Goal: Information Seeking & Learning: Learn about a topic

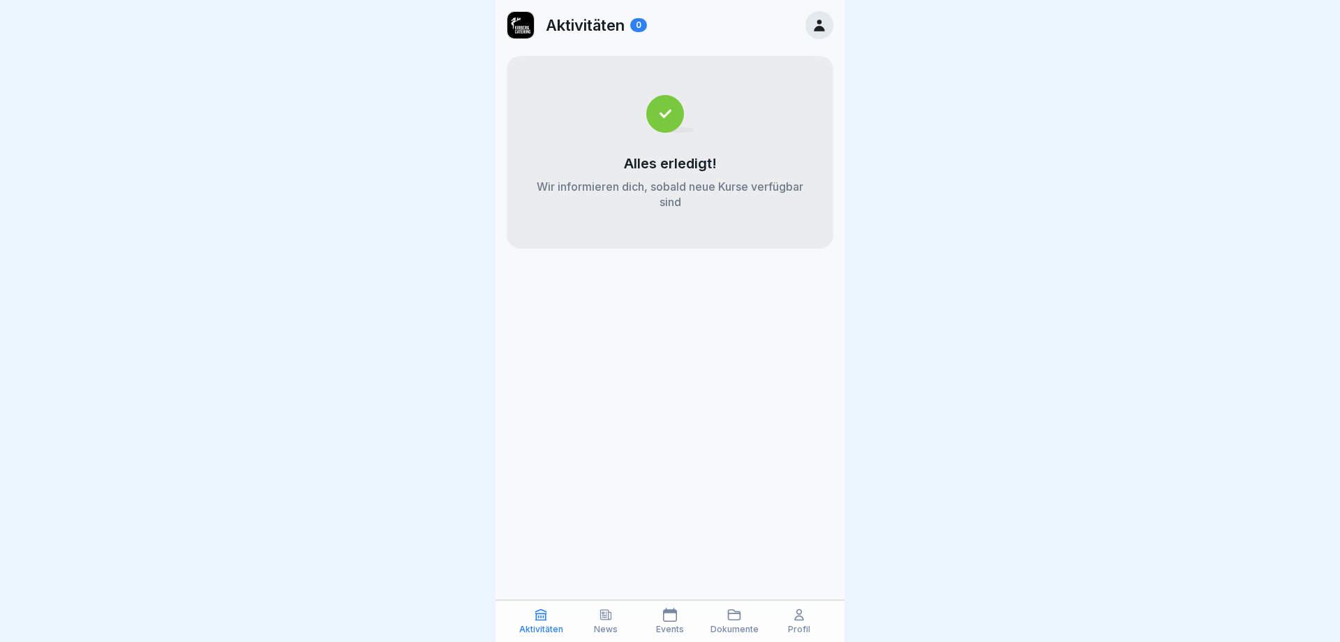
click at [806, 623] on div "Profil" at bounding box center [799, 620] width 57 height 27
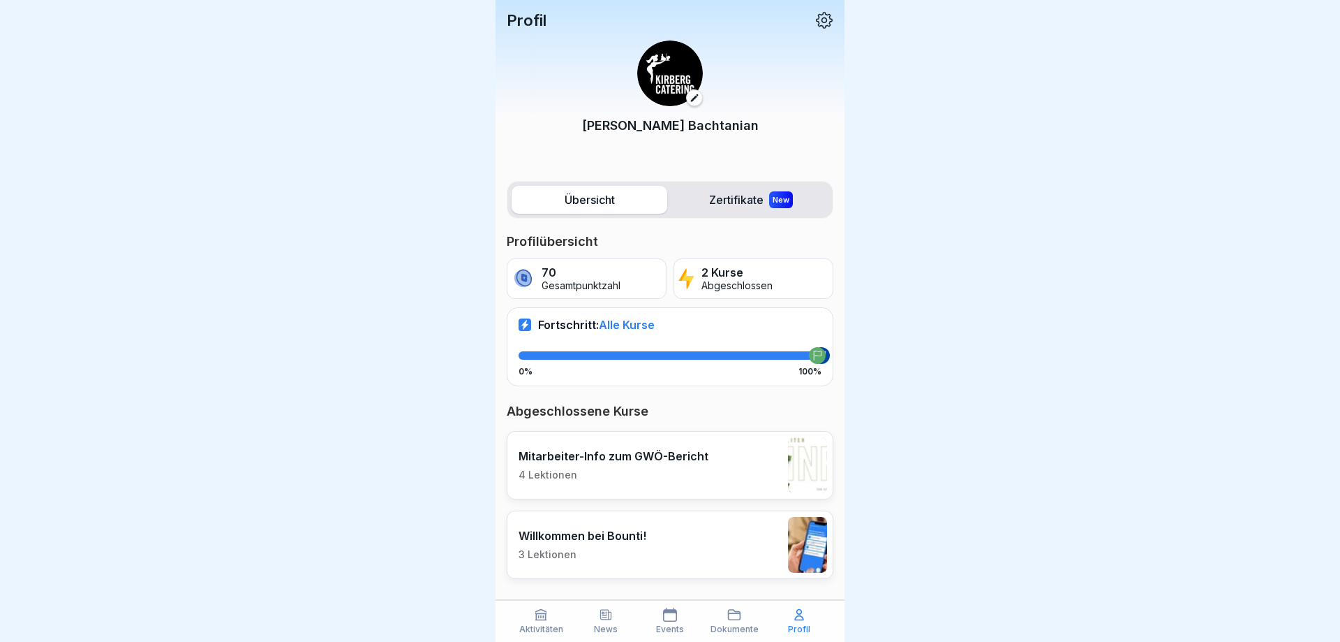
click at [540, 619] on icon at bounding box center [541, 614] width 10 height 10
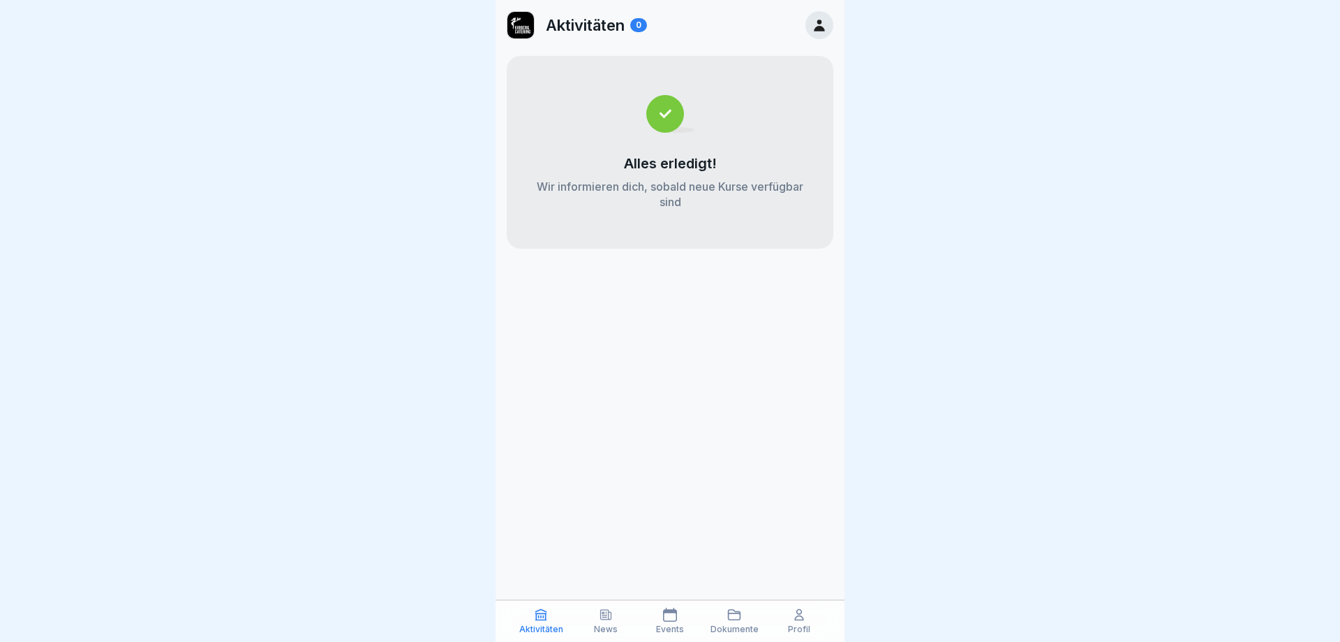
click at [607, 618] on icon at bounding box center [606, 614] width 14 height 14
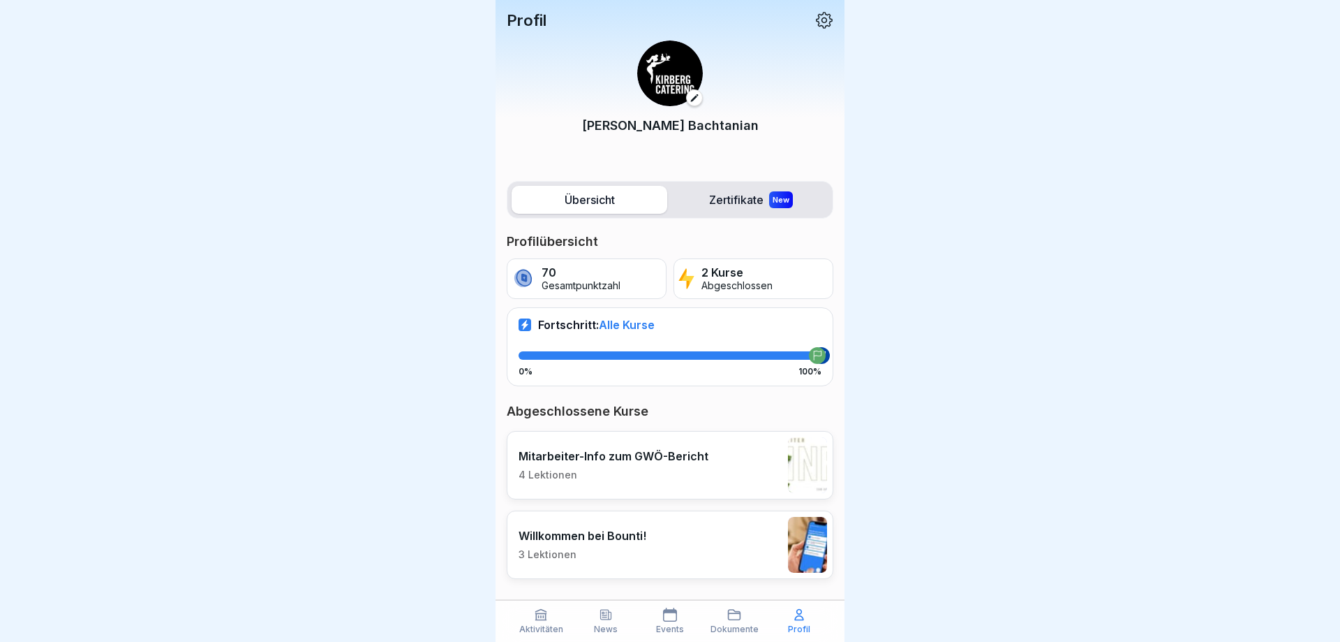
click at [827, 17] on icon at bounding box center [824, 20] width 18 height 18
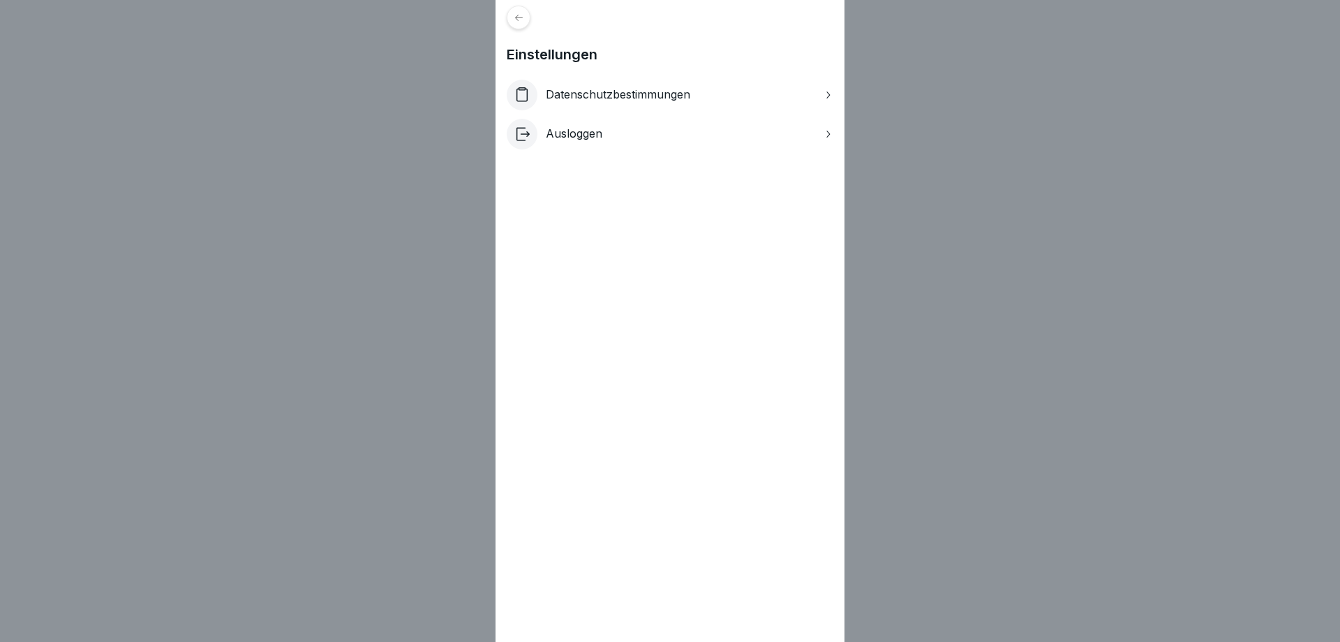
click at [518, 13] on div at bounding box center [519, 18] width 24 height 24
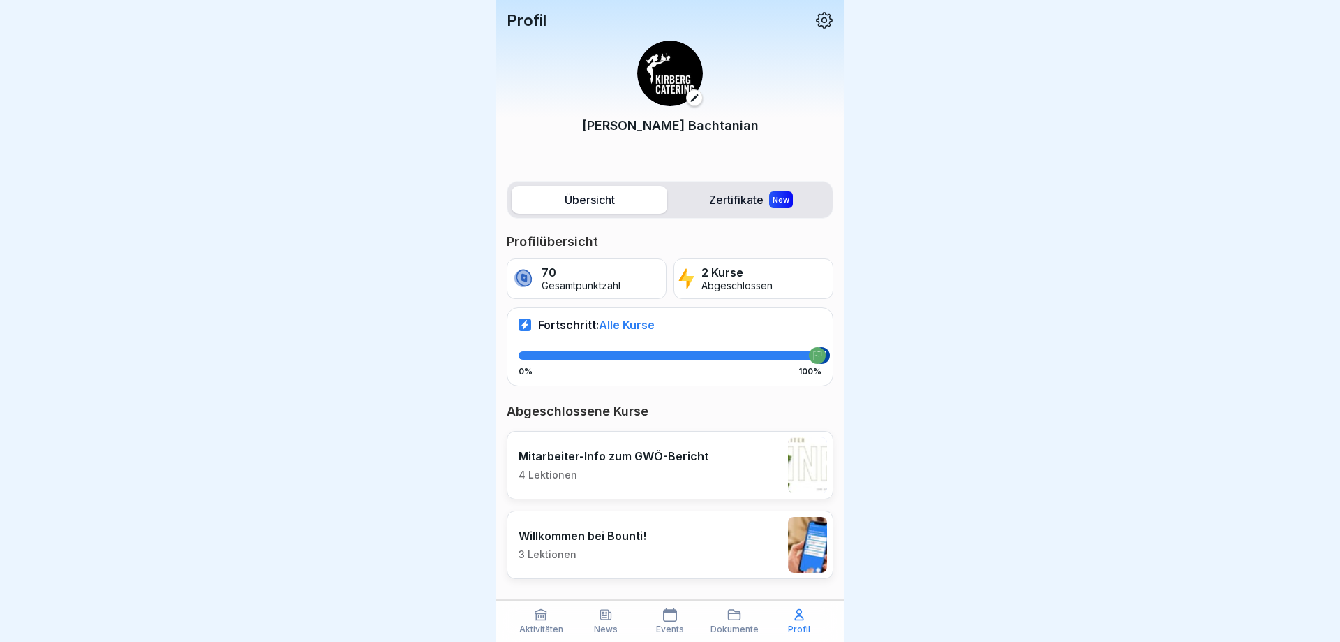
scroll to position [18, 0]
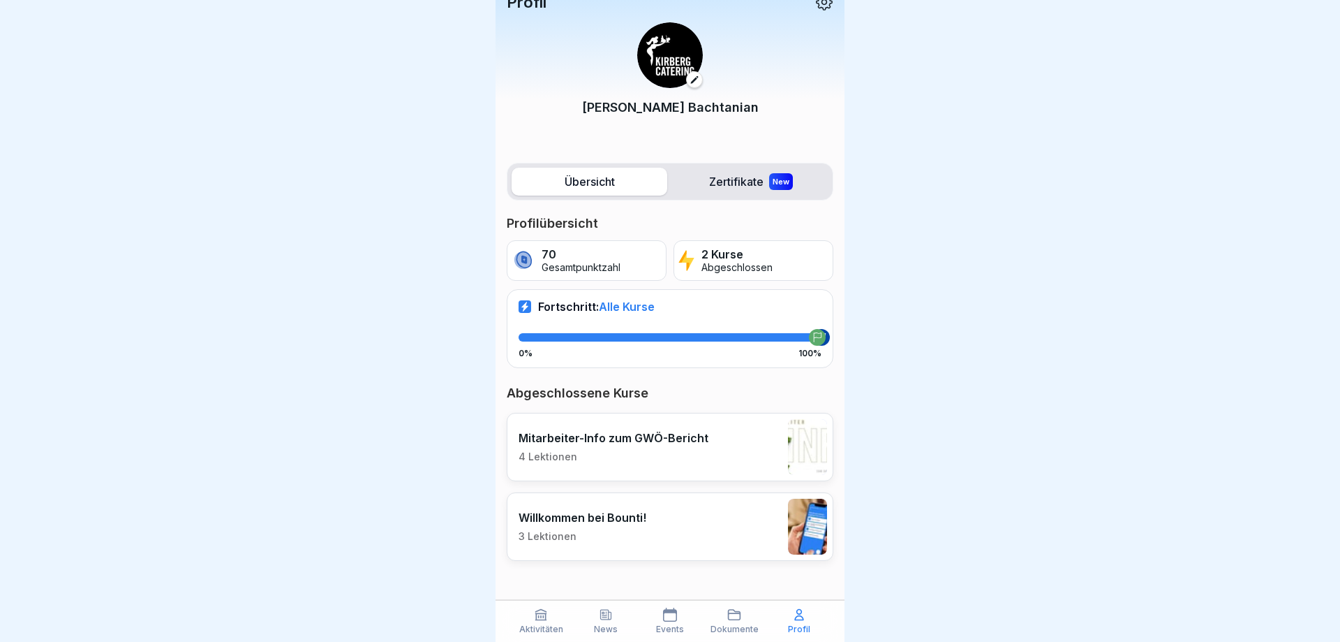
click at [602, 628] on p "News" at bounding box center [606, 629] width 24 height 10
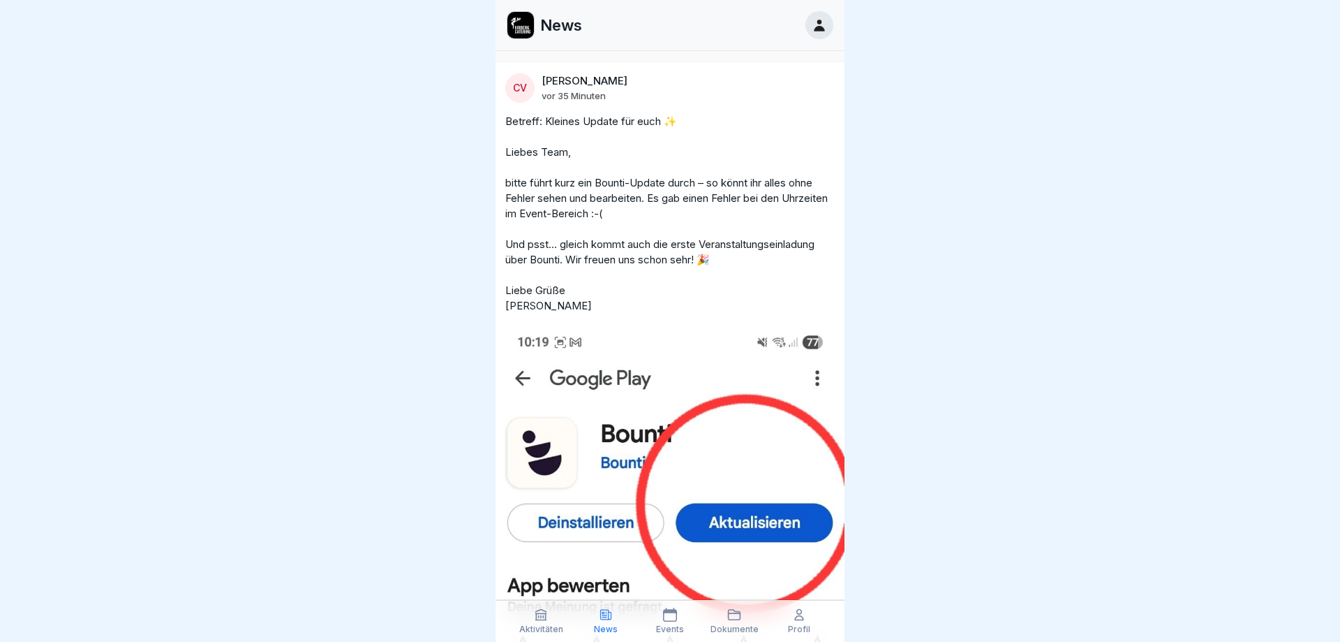
click at [679, 623] on div "Events" at bounding box center [670, 620] width 57 height 27
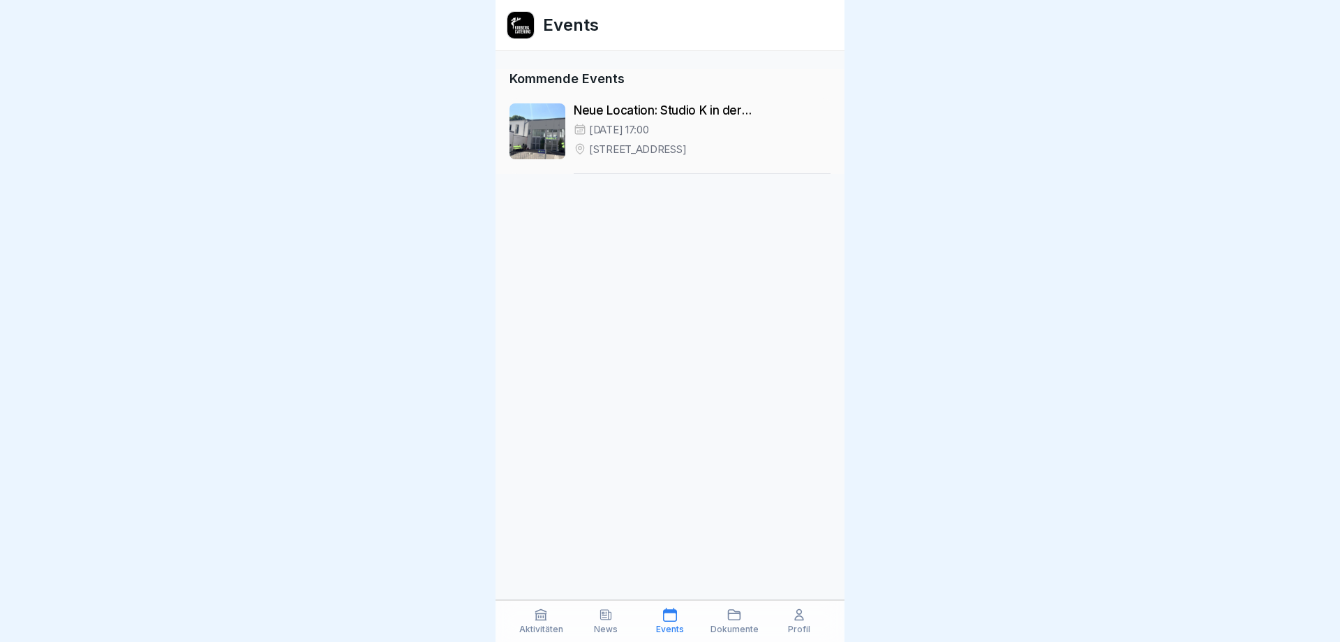
click at [665, 115] on p "Neue Location: Studio K in der Kölner Südstadt" at bounding box center [702, 110] width 257 height 14
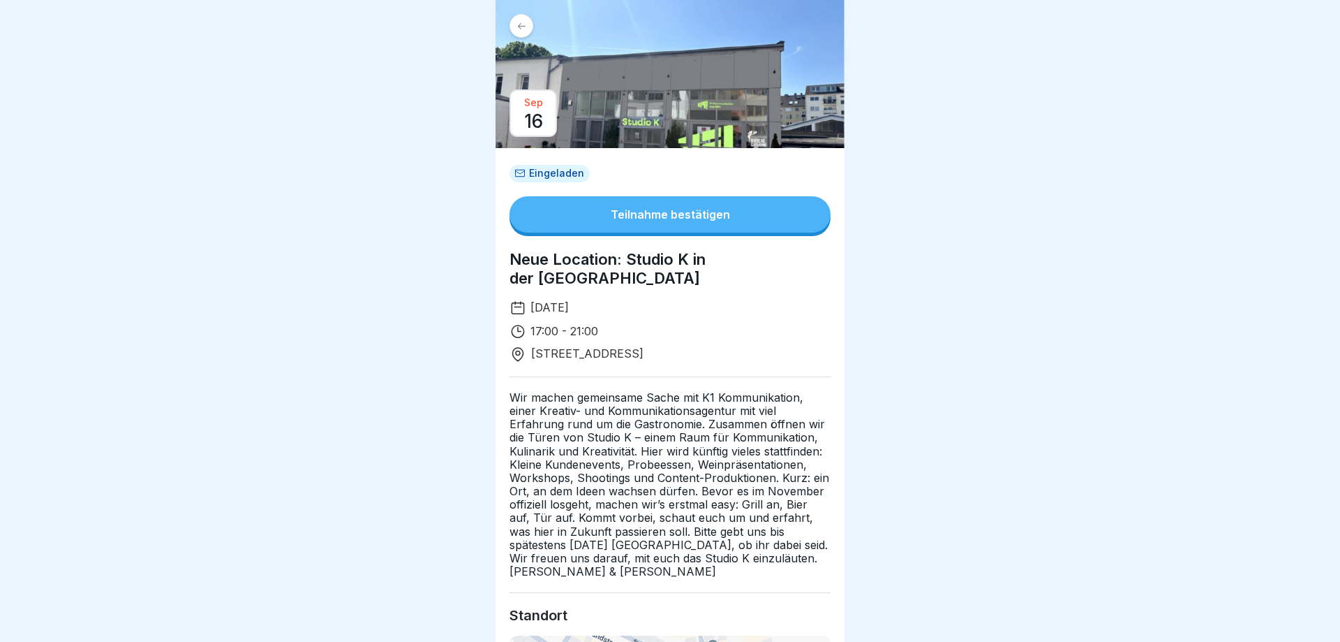
click at [527, 27] on div at bounding box center [522, 26] width 24 height 24
